Goal: Communication & Community: Answer question/provide support

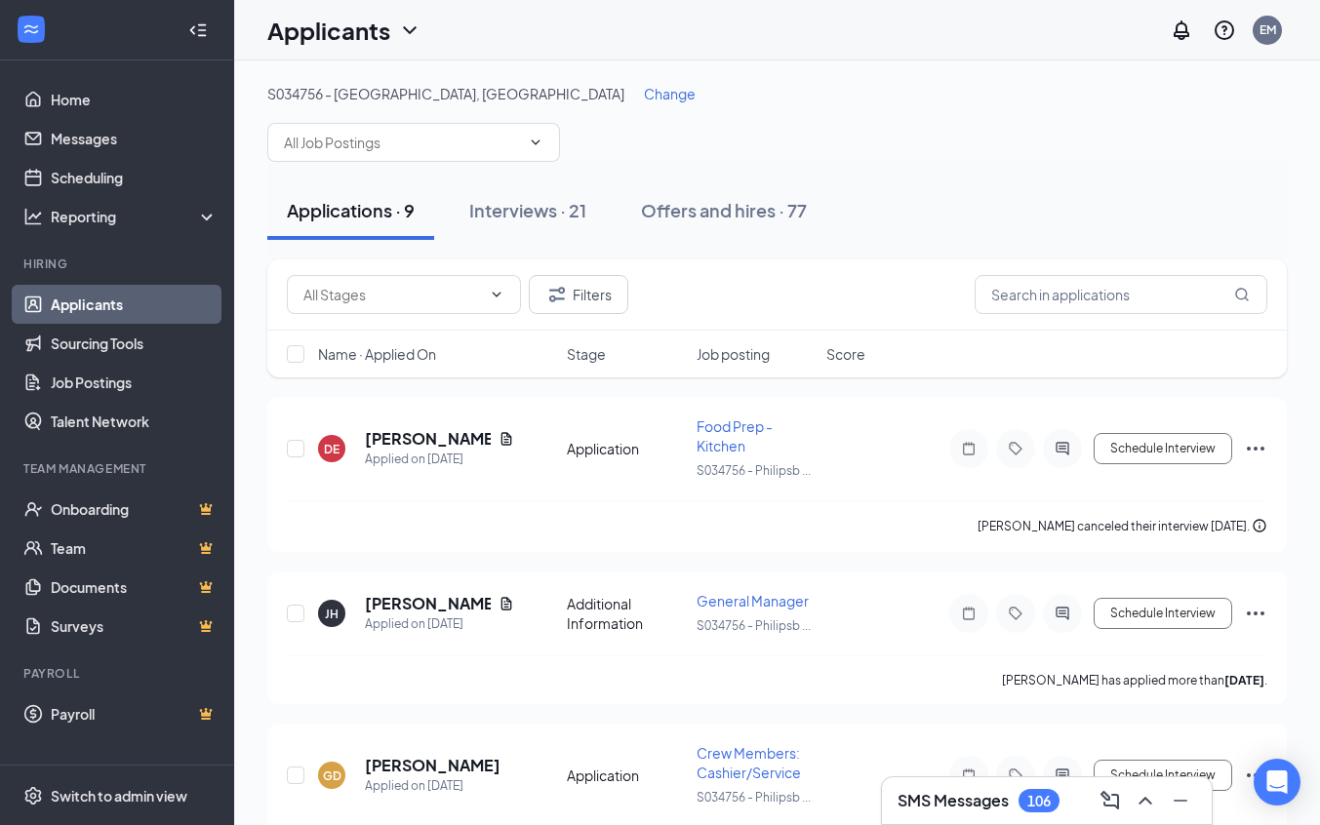
click at [1318, 9] on div "Applicants EM" at bounding box center [777, 30] width 1086 height 60
click at [1145, 795] on icon "ChevronUp" at bounding box center [1145, 800] width 23 height 23
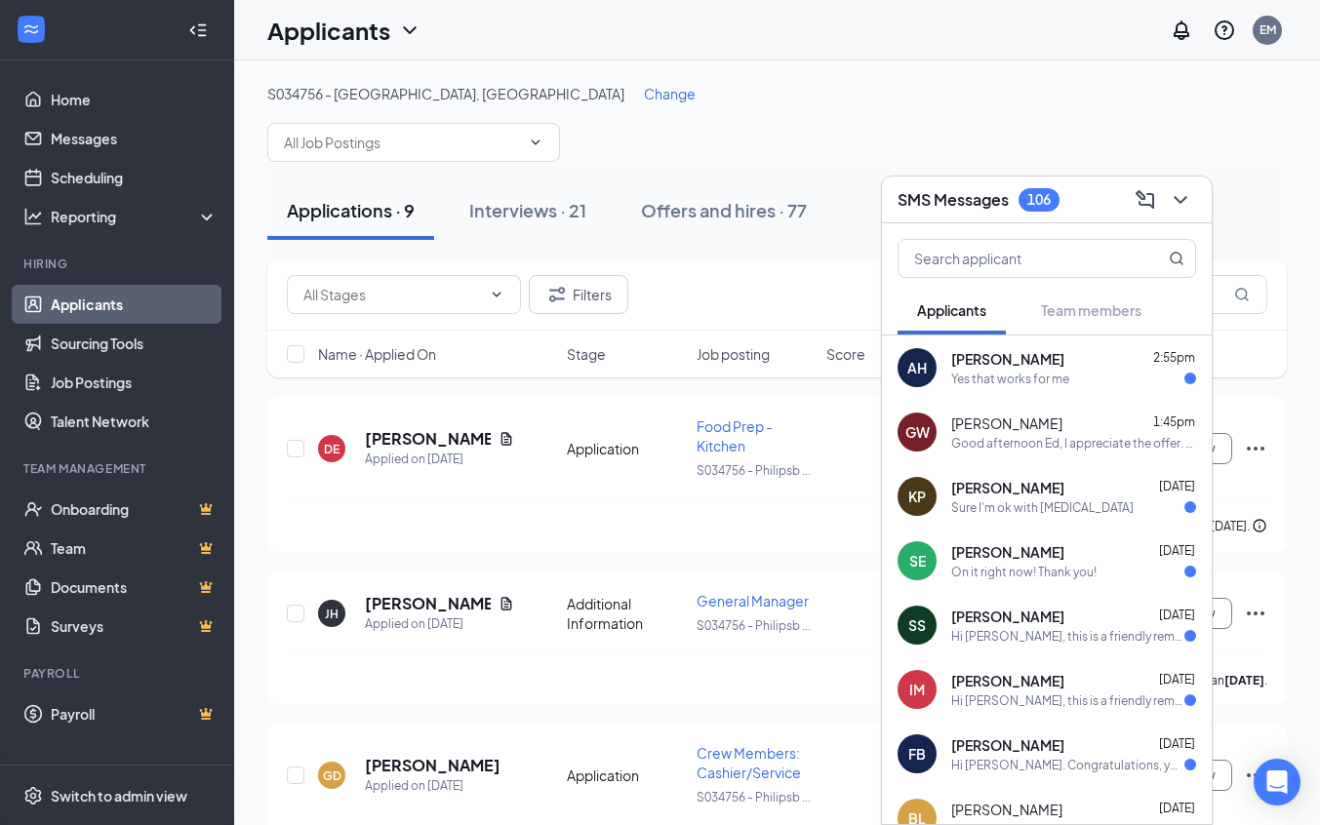
click at [1063, 384] on div "Yes that works for me" at bounding box center [1010, 379] width 118 height 17
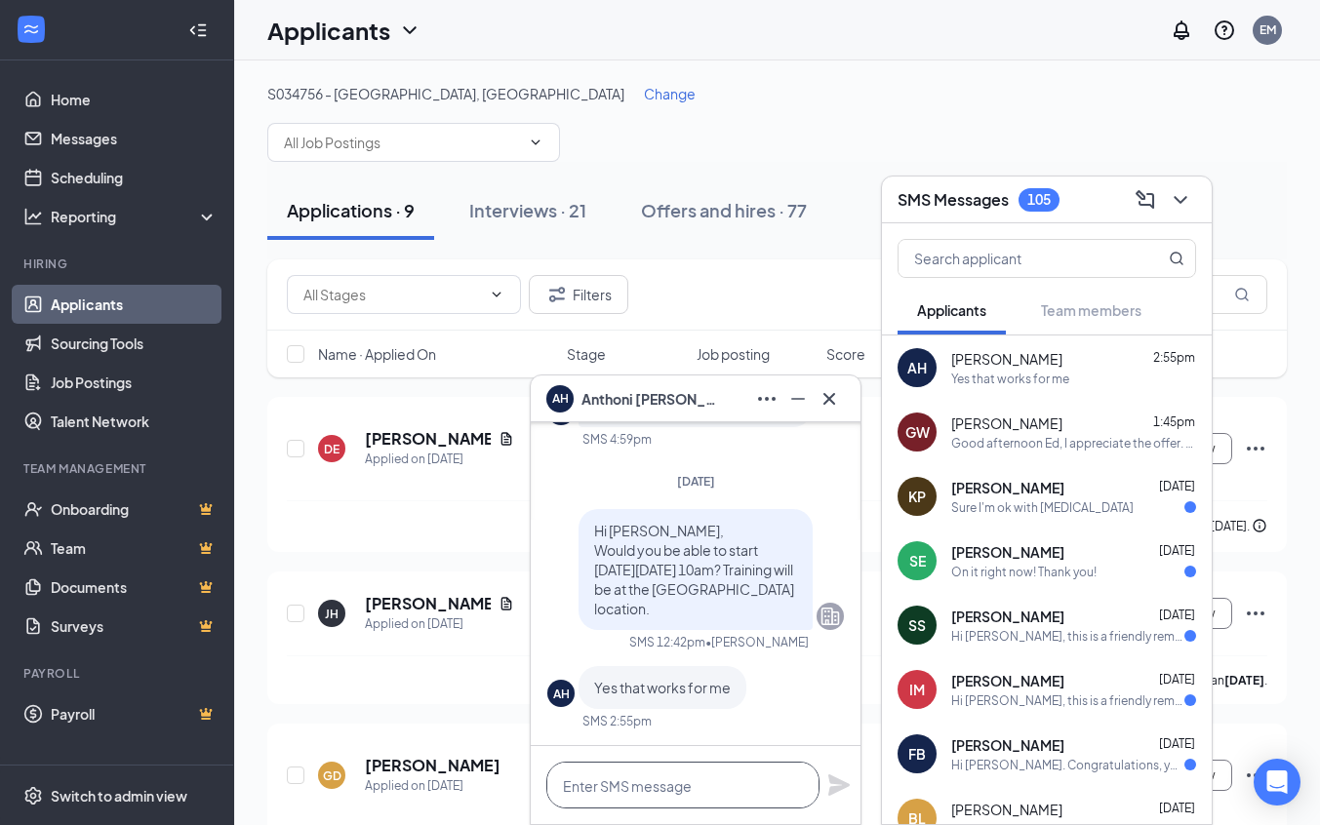
click at [613, 784] on textarea at bounding box center [682, 785] width 273 height 47
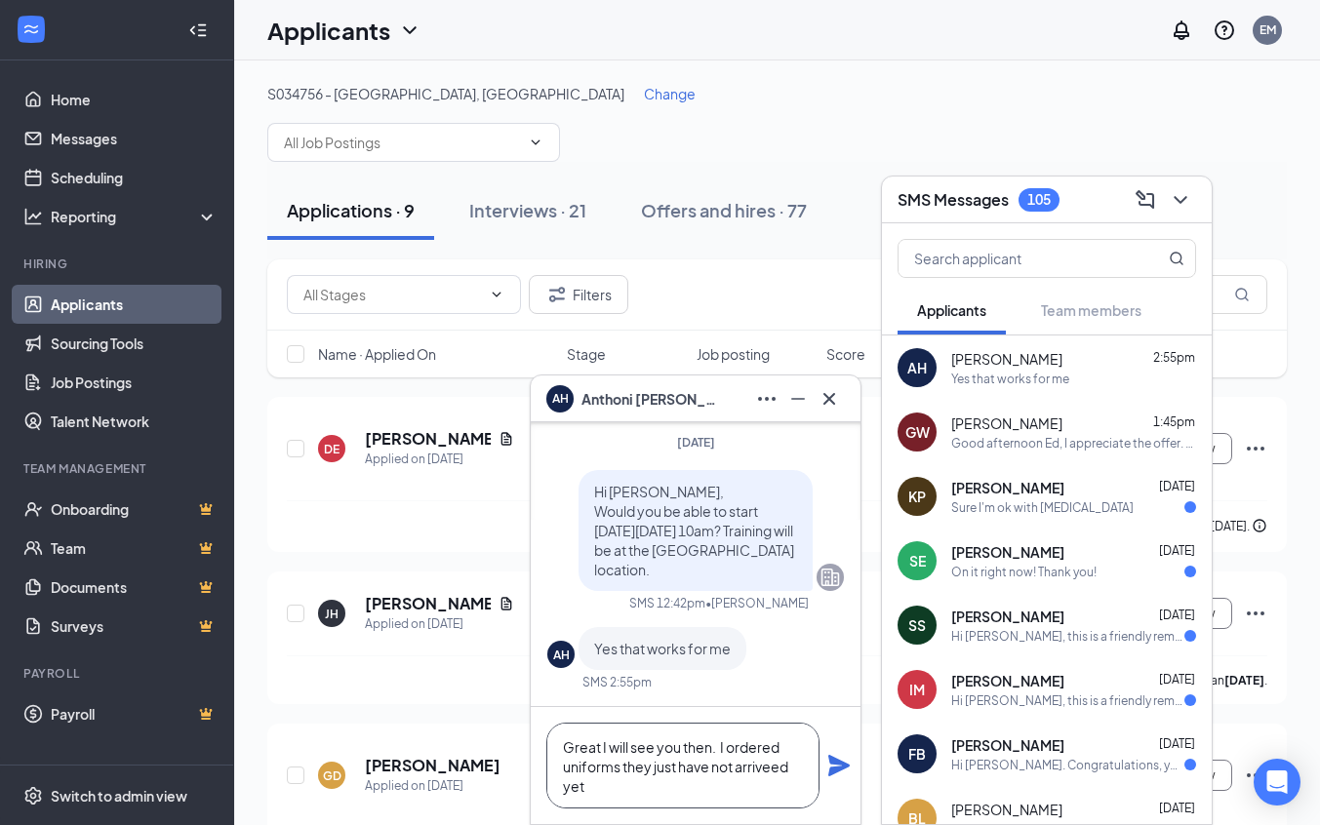
click at [776, 771] on textarea "Great I will see you then. I ordered uniforms they just have not arriveed yet" at bounding box center [682, 766] width 273 height 86
click at [796, 769] on textarea "Great I will see you then. I ordered uniforms they just have not arriveed yet" at bounding box center [682, 766] width 273 height 86
click at [600, 785] on textarea "Great I will see you then. I ordered uniforms they just have not arrived yet" at bounding box center [682, 766] width 273 height 86
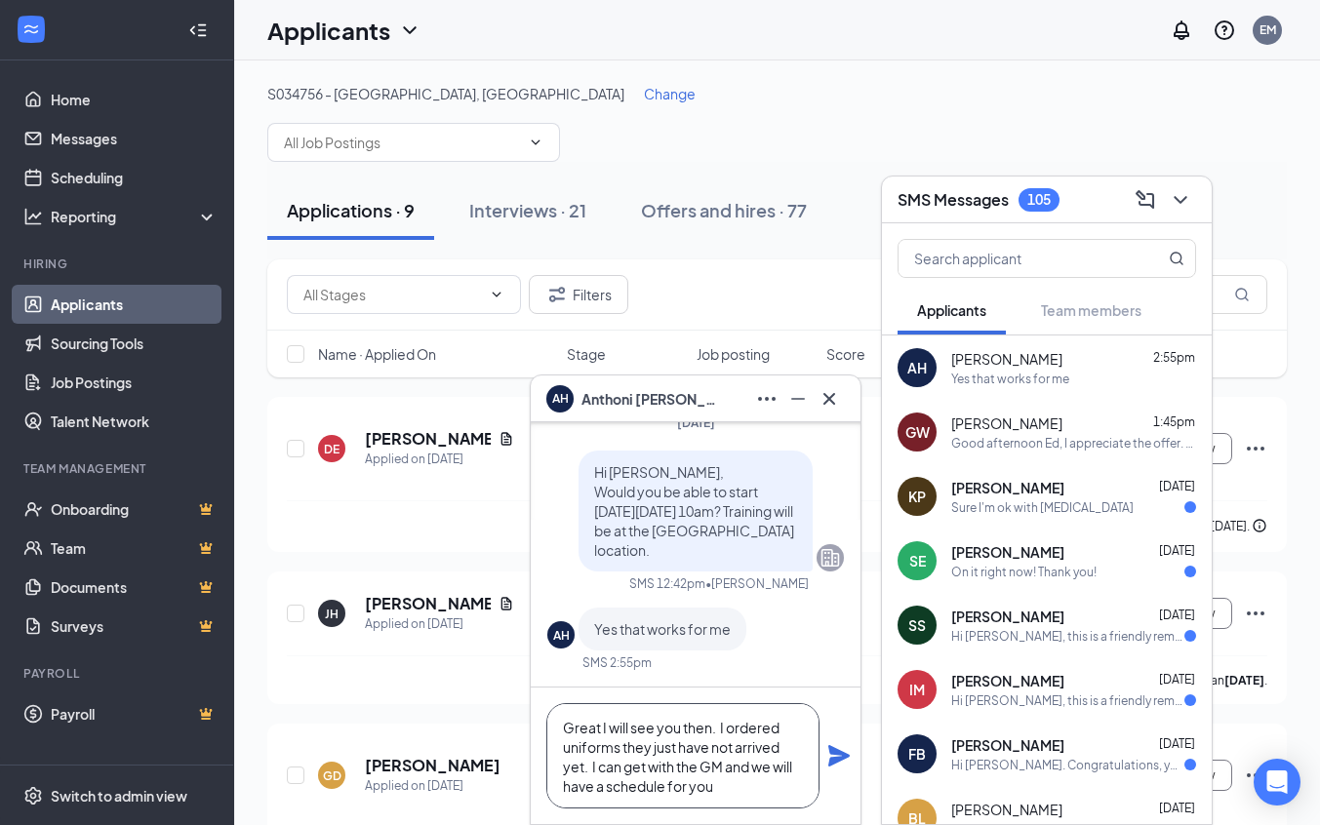
type textarea "Great I will see you then. I ordered uniforms they just have not arrived yet. I…"
click at [833, 756] on icon "Plane" at bounding box center [838, 755] width 23 height 23
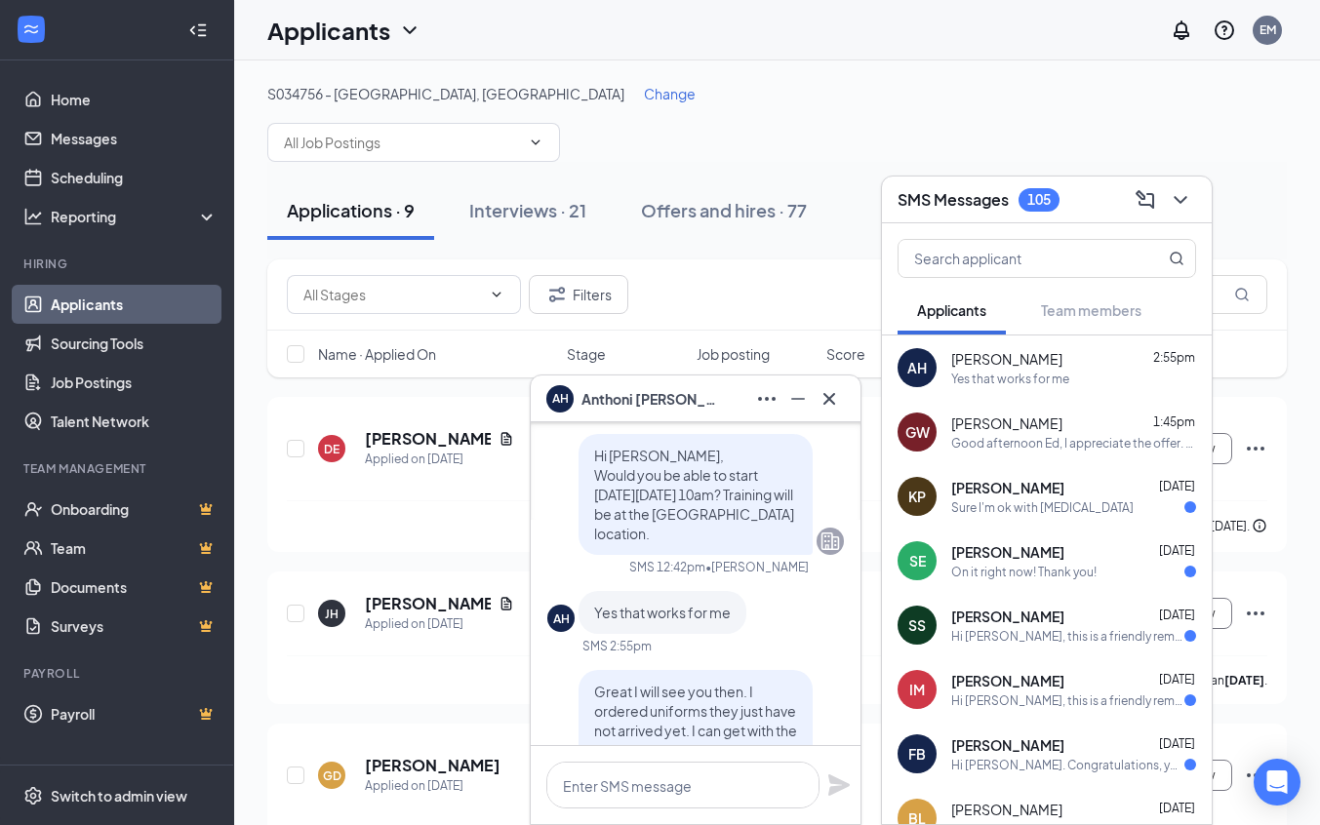
scroll to position [-84, 0]
